Goal: Check status: Check status

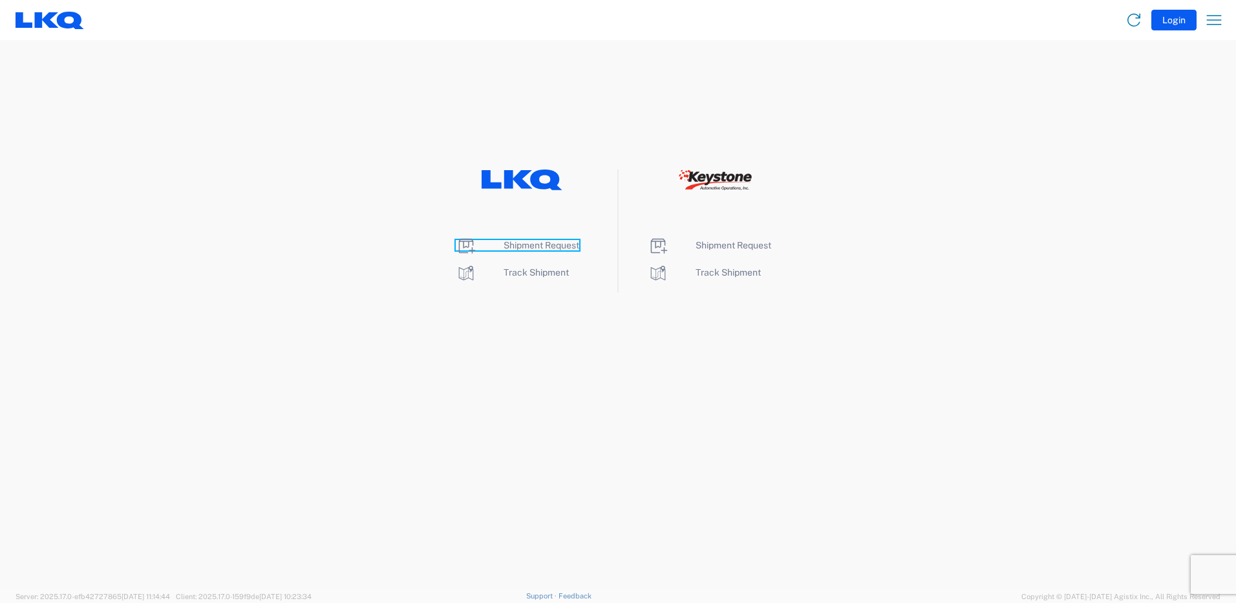
click at [554, 245] on span "Shipment Request" at bounding box center [542, 245] width 76 height 10
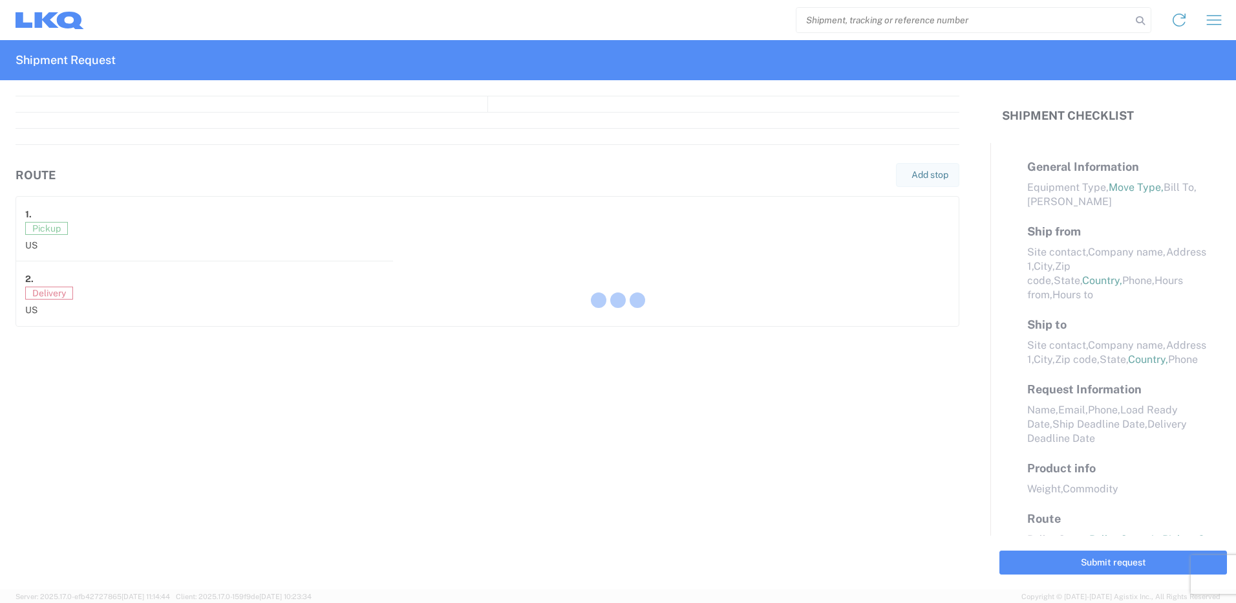
select select "FULL"
select select "LBS"
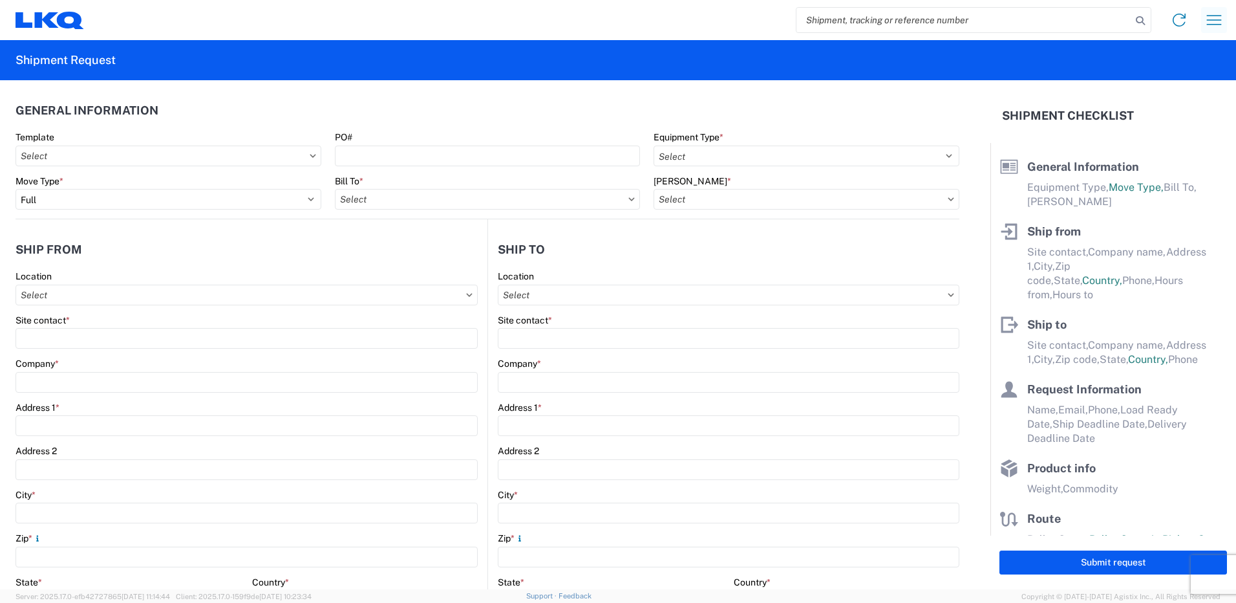
click at [1217, 18] on icon "button" at bounding box center [1214, 20] width 21 height 21
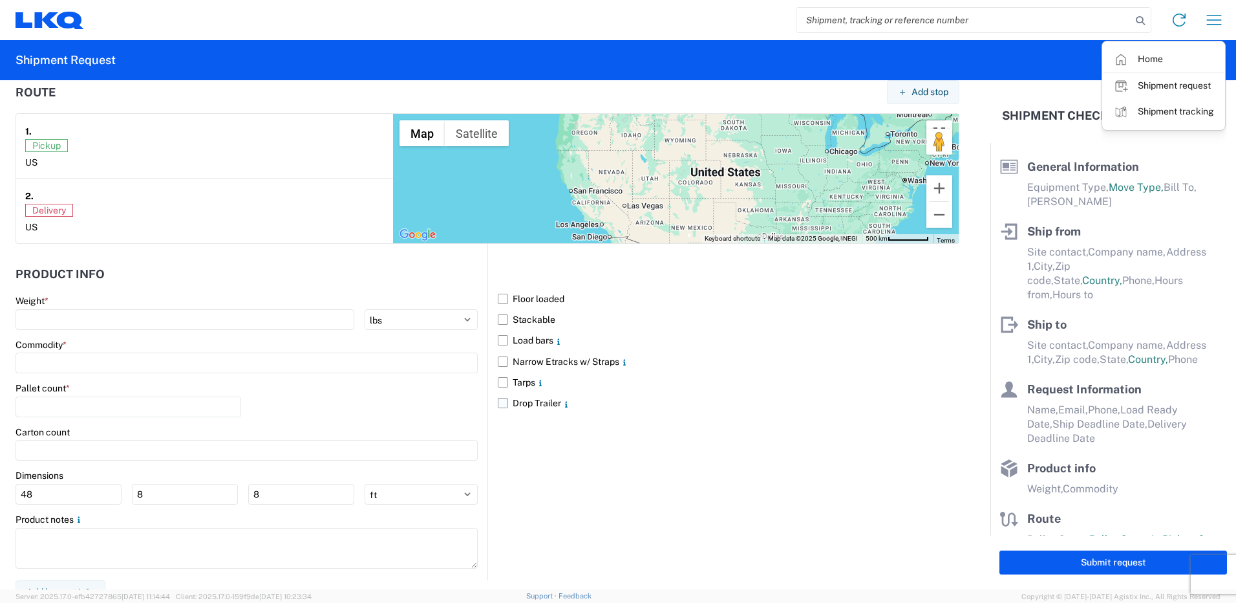
scroll to position [1012, 0]
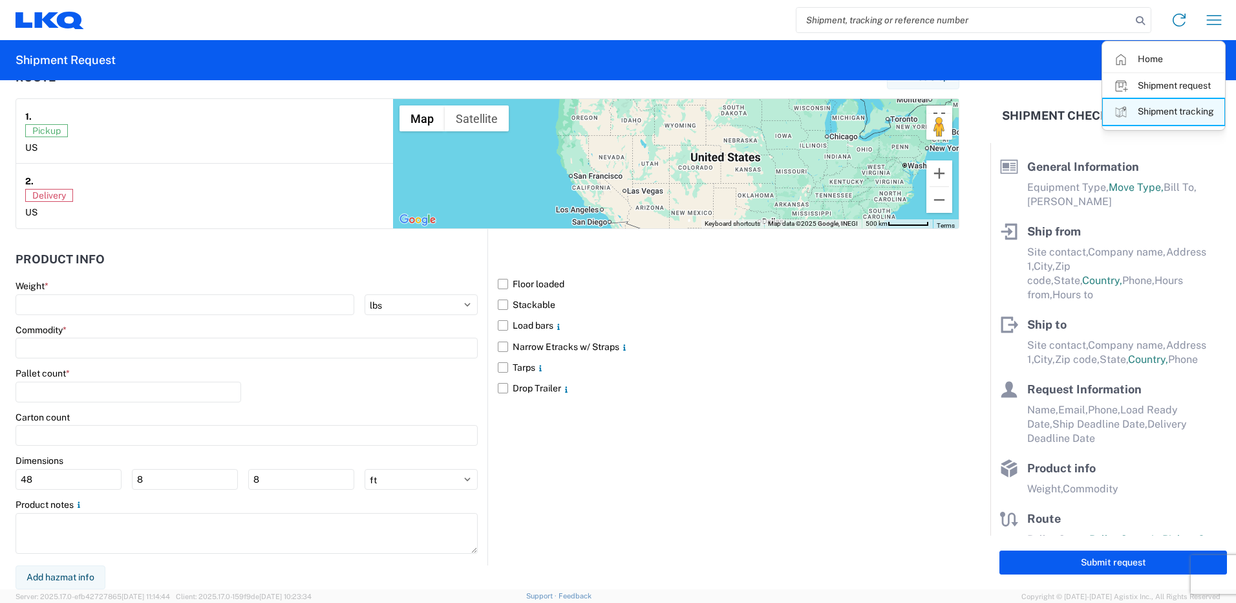
click at [1187, 105] on link "Shipment tracking" at bounding box center [1164, 112] width 122 height 26
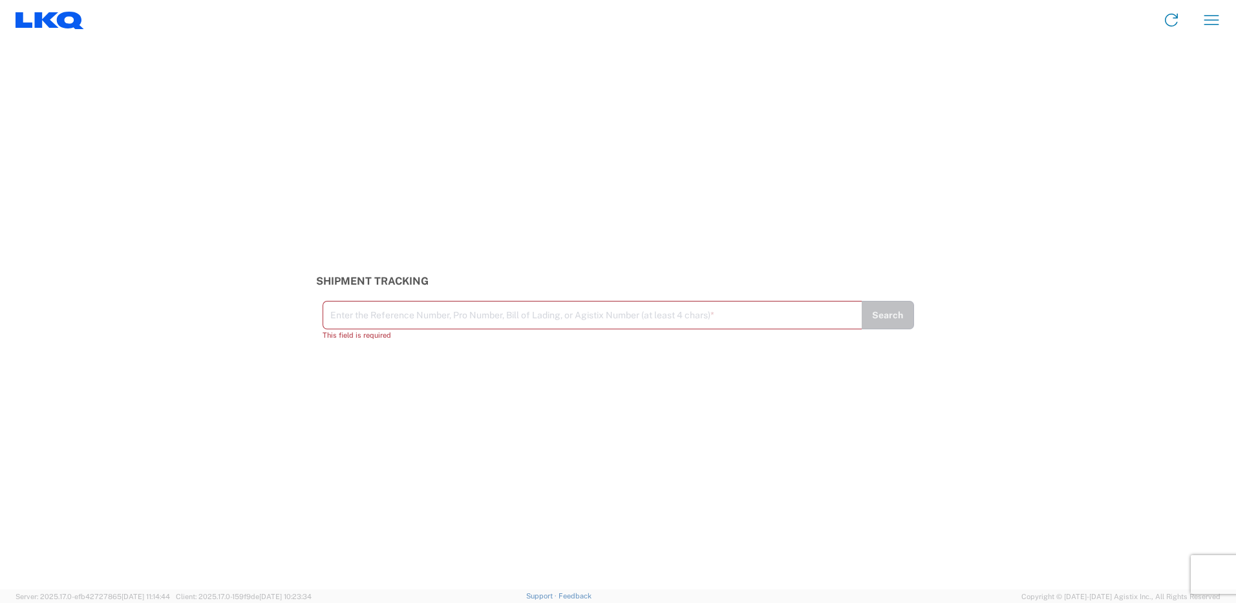
drag, startPoint x: 378, startPoint y: 312, endPoint x: 393, endPoint y: 312, distance: 14.2
click at [380, 312] on input "text" at bounding box center [592, 314] width 524 height 23
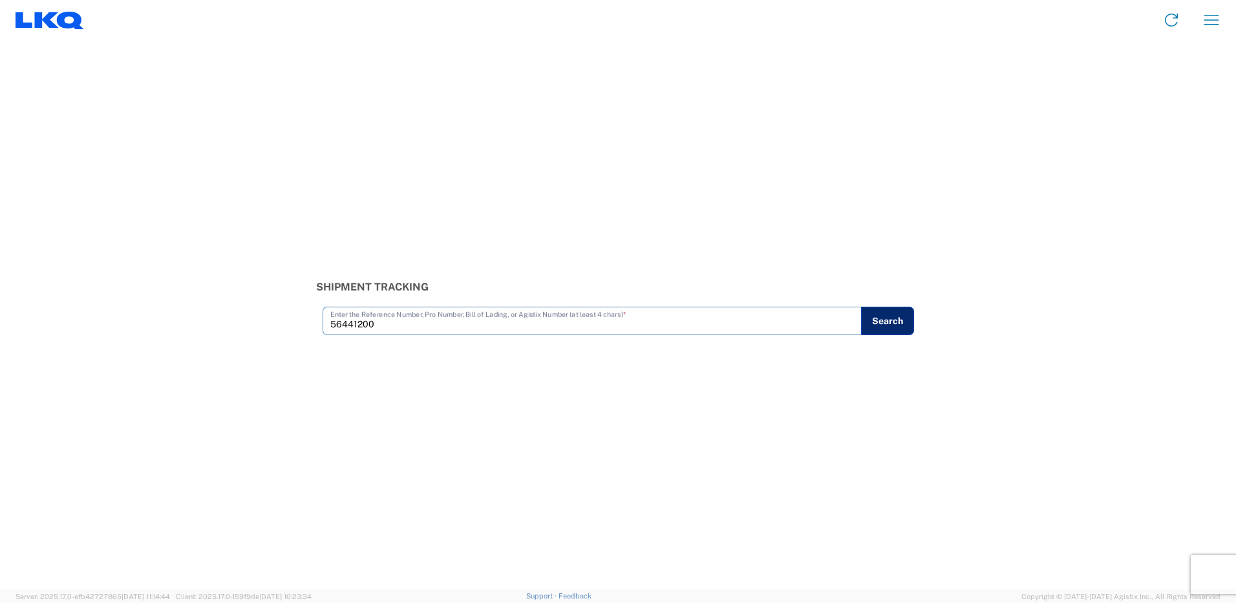
type input "56441200"
click at [897, 325] on button "Search" at bounding box center [887, 321] width 53 height 28
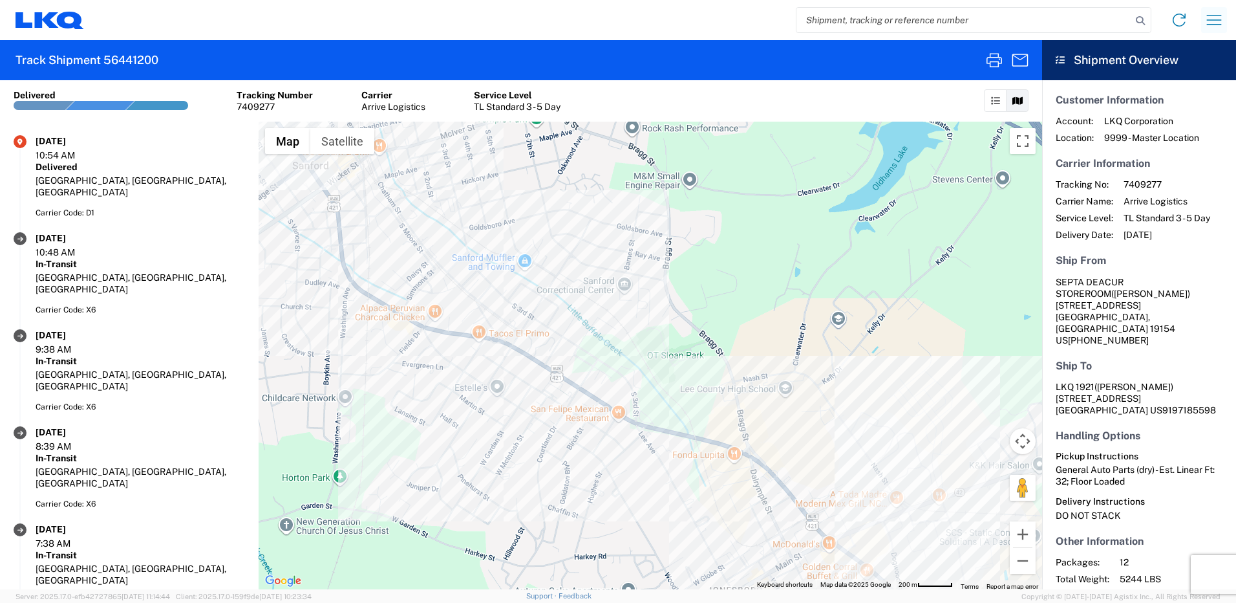
click at [1217, 24] on icon "button" at bounding box center [1214, 20] width 21 height 21
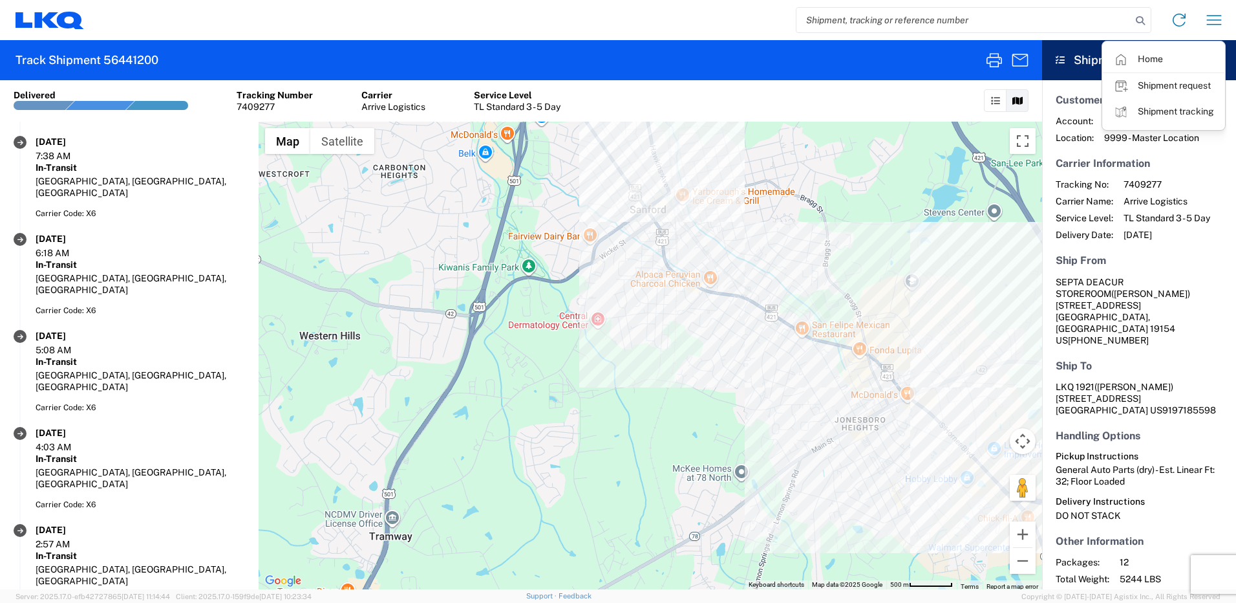
scroll to position [388, 0]
